Goal: Task Accomplishment & Management: Manage account settings

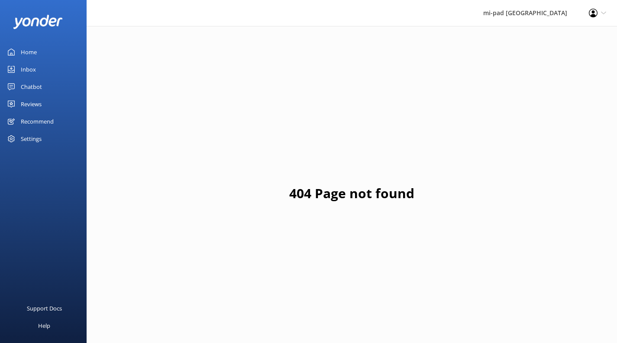
click at [29, 68] on div "Inbox" at bounding box center [28, 69] width 15 height 17
